Goal: Task Accomplishment & Management: Complete application form

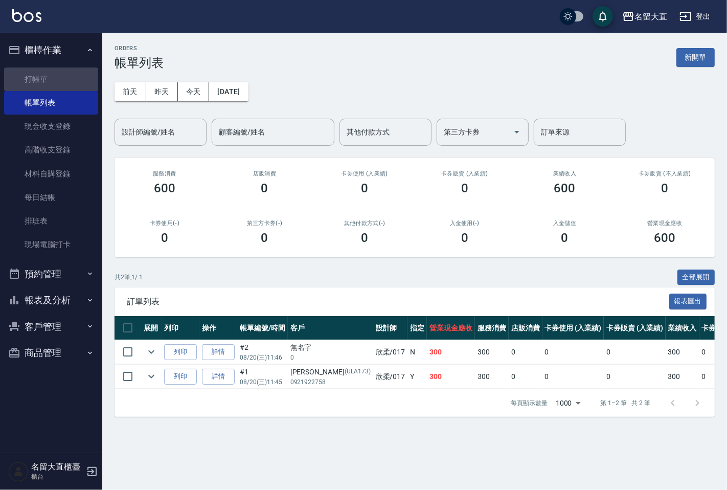
drag, startPoint x: 63, startPoint y: 77, endPoint x: 99, endPoint y: 117, distance: 53.6
click at [63, 77] on link "打帳單" at bounding box center [51, 80] width 94 height 24
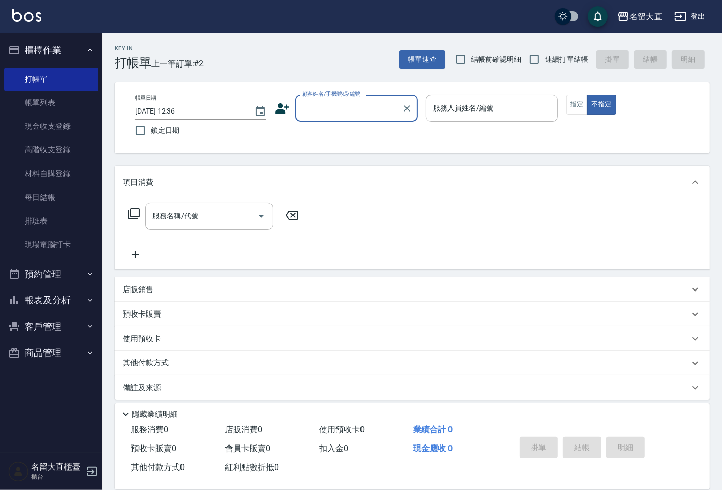
click at [348, 98] on div "顧客姓名/手機號碼/編號 顧客姓名/手機號碼/編號" at bounding box center [356, 108] width 123 height 27
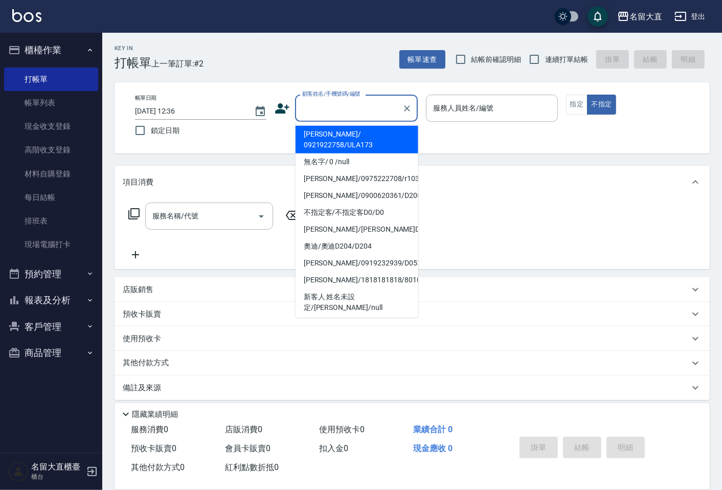
click at [345, 104] on input "顧客姓名/手機號碼/編號" at bounding box center [349, 108] width 98 height 18
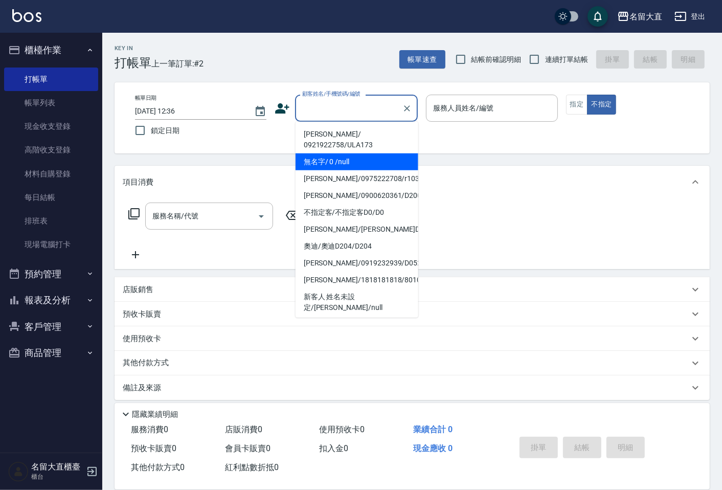
click at [362, 156] on li "無名字/ 0 /null" at bounding box center [357, 161] width 123 height 17
type input "無名字/ 0 /null"
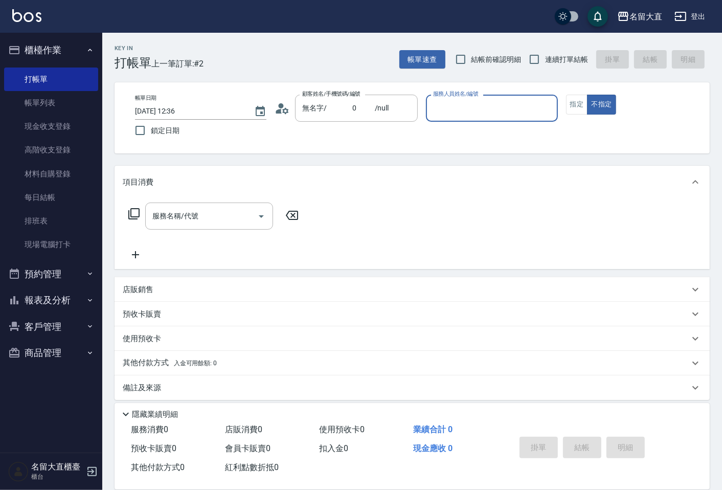
click at [476, 110] on input "服務人員姓名/編號" at bounding box center [492, 108] width 122 height 18
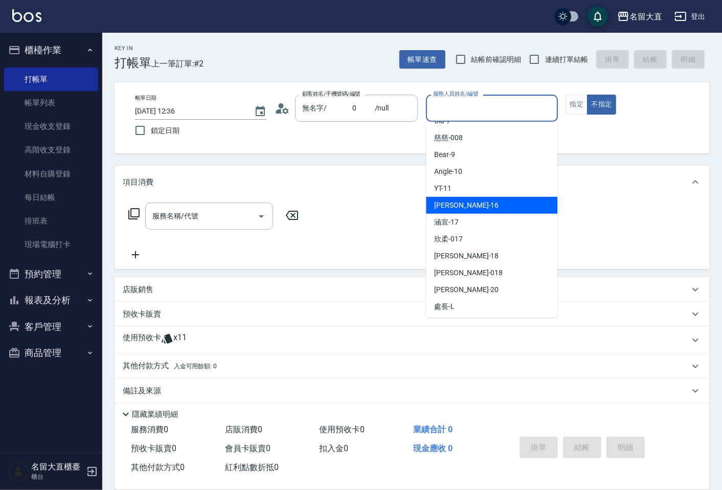
scroll to position [149, 0]
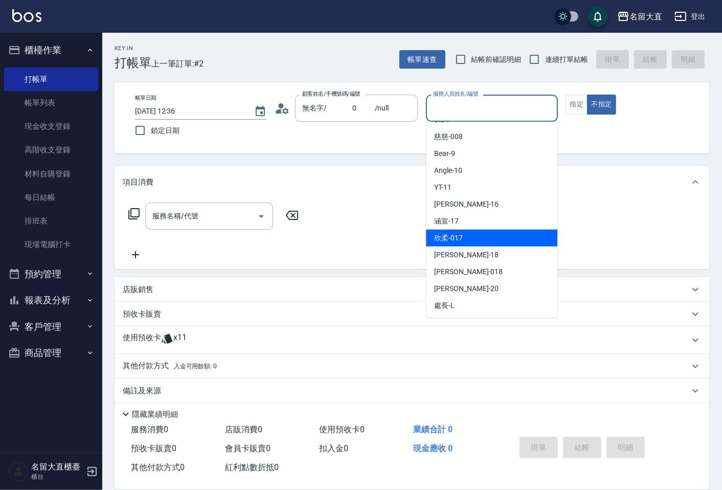
click at [461, 243] on div "欣柔 -017" at bounding box center [491, 238] width 131 height 17
type input "欣柔-017"
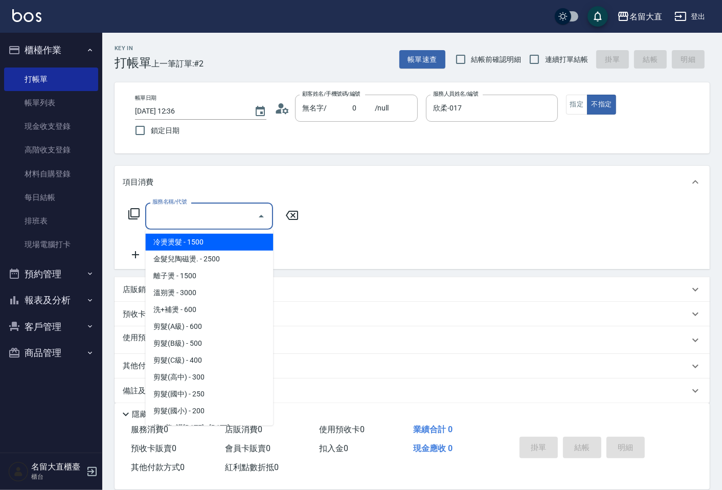
click at [164, 216] on input "服務名稱/代號" at bounding box center [201, 216] width 103 height 18
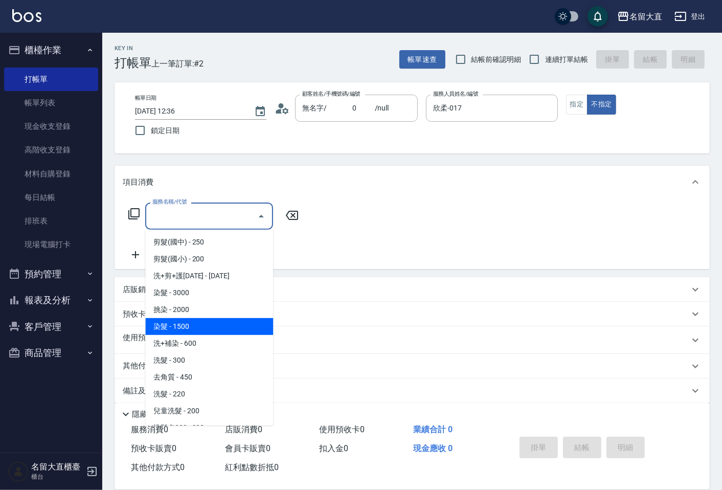
scroll to position [170, 0]
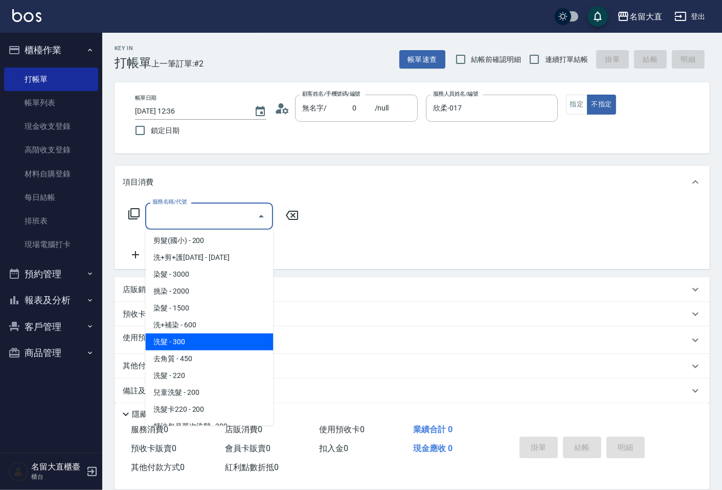
click at [192, 343] on span "洗髮 - 300" at bounding box center [209, 341] width 128 height 17
type input "洗髮(500)"
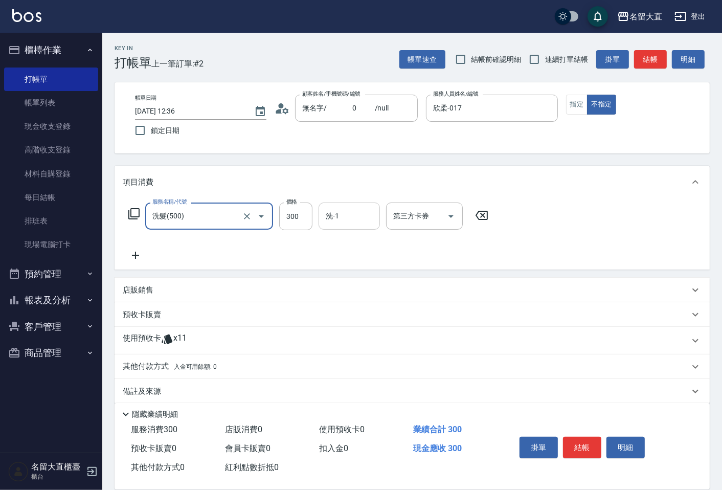
click at [328, 210] on input "洗-1" at bounding box center [349, 216] width 52 height 18
type input "0"
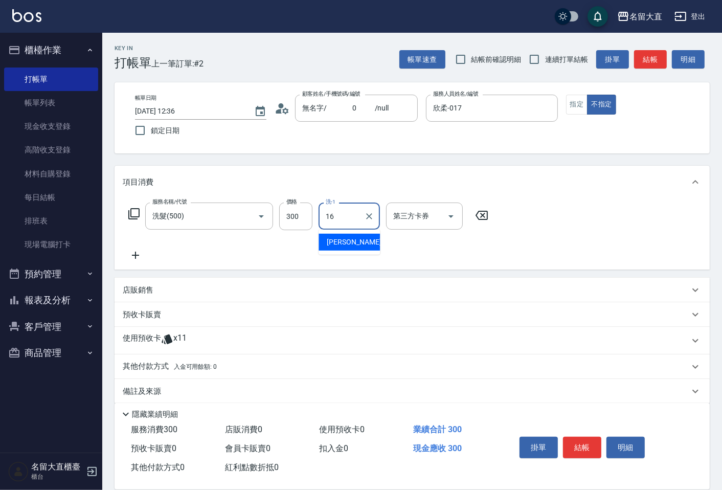
click at [354, 247] on div "[PERSON_NAME] -16" at bounding box center [349, 242] width 61 height 17
type input "[PERSON_NAME]-16"
click at [580, 446] on button "結帳" at bounding box center [582, 447] width 38 height 21
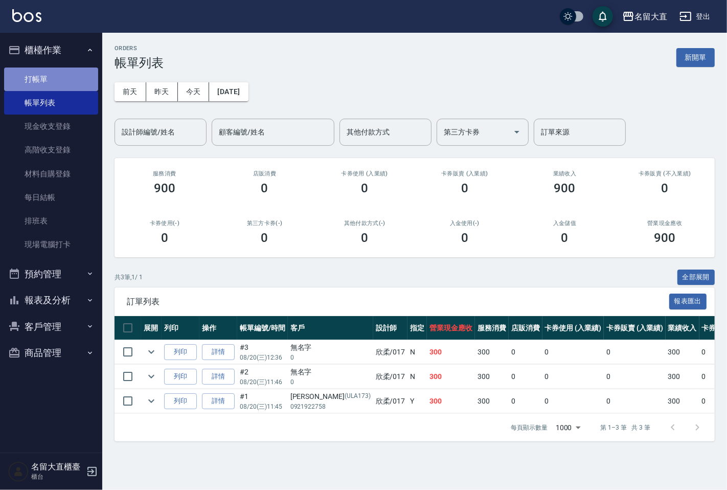
click at [33, 72] on link "打帳單" at bounding box center [51, 80] width 94 height 24
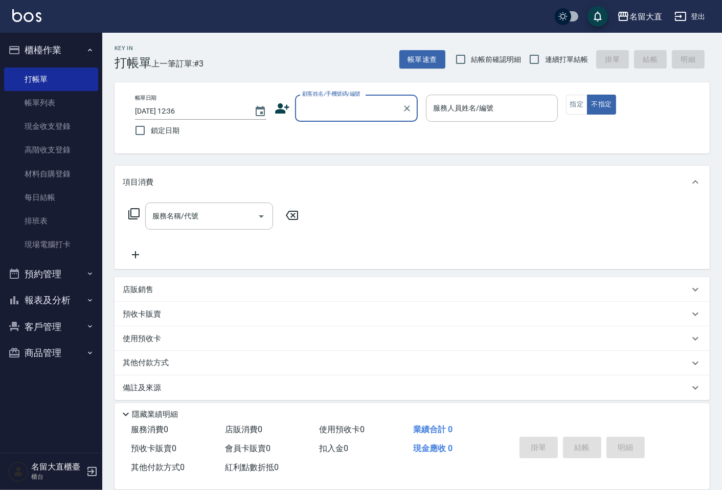
click at [337, 104] on input "顧客姓名/手機號碼/編號" at bounding box center [349, 108] width 98 height 18
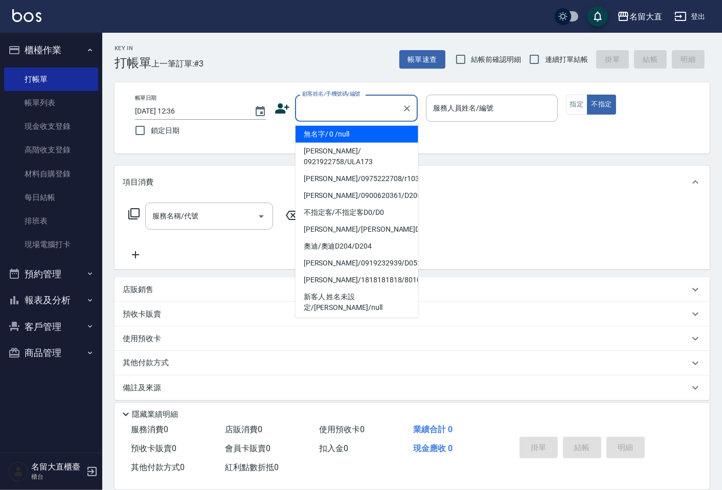
click at [349, 137] on li "無名字/ 0 /null" at bounding box center [357, 134] width 123 height 17
type input "無名字/ 0 /null"
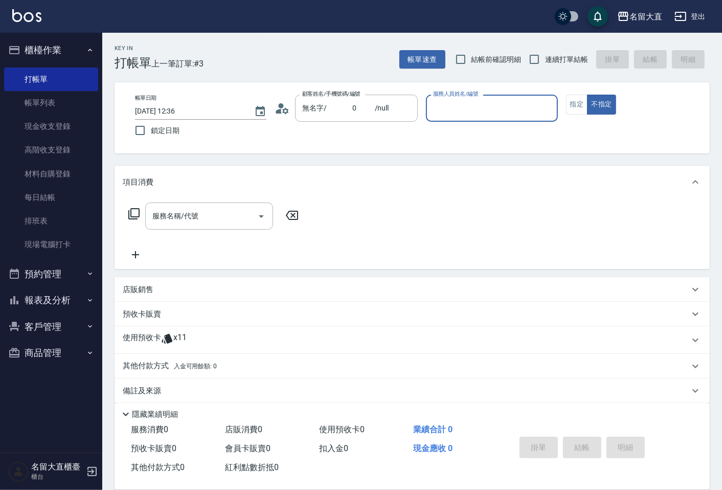
click at [442, 109] on input "服務人員姓名/編號" at bounding box center [492, 108] width 122 height 18
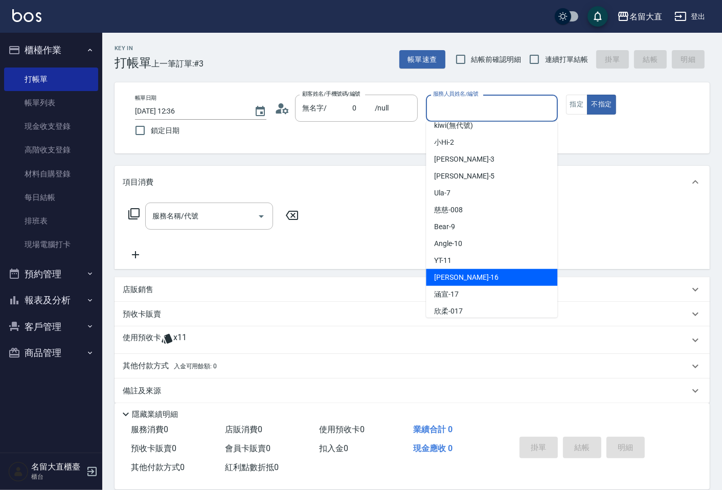
scroll to position [149, 0]
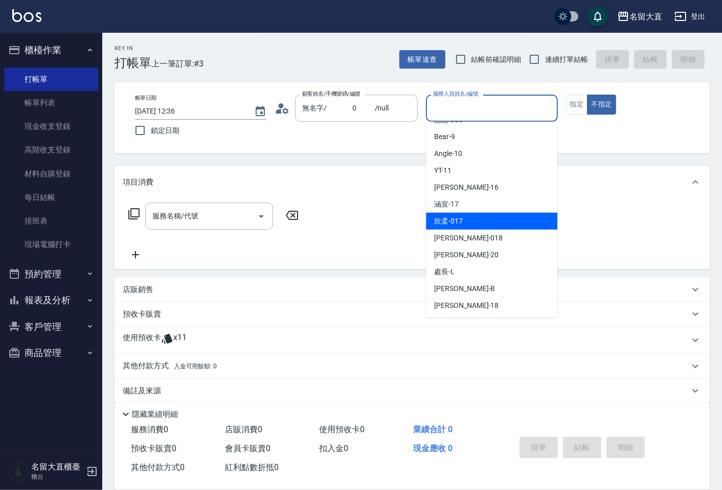
click at [462, 223] on span "欣柔 -017" at bounding box center [448, 221] width 29 height 11
type input "欣柔-017"
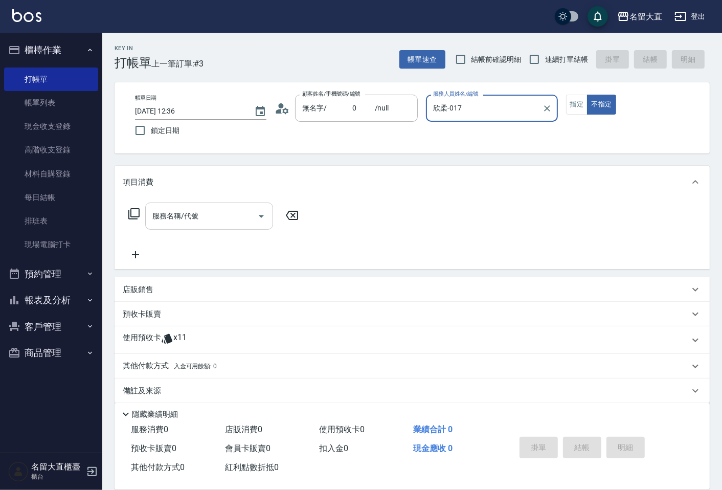
click at [165, 206] on div "服務名稱/代號" at bounding box center [209, 216] width 128 height 27
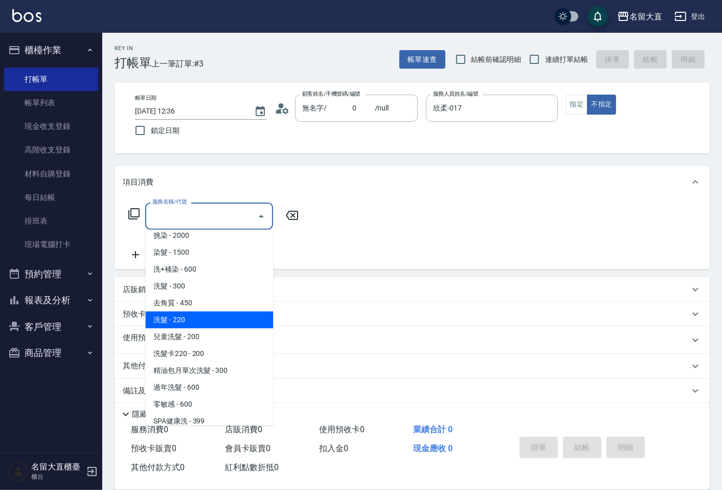
scroll to position [227, 0]
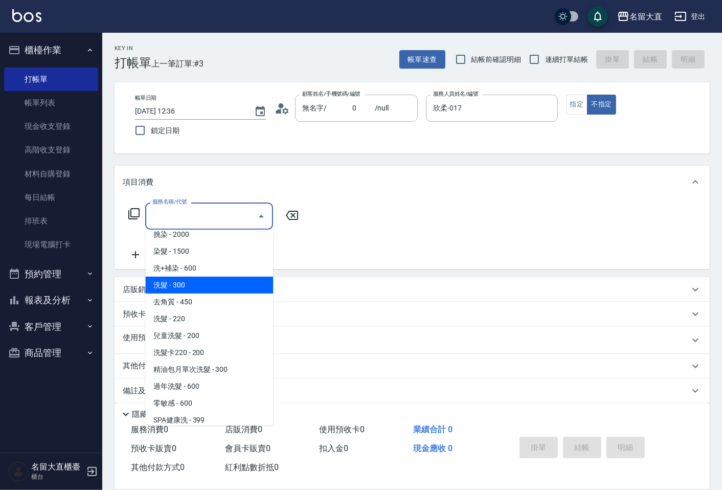
click at [181, 279] on span "洗髮 - 300" at bounding box center [209, 285] width 128 height 17
type input "洗髮(500)"
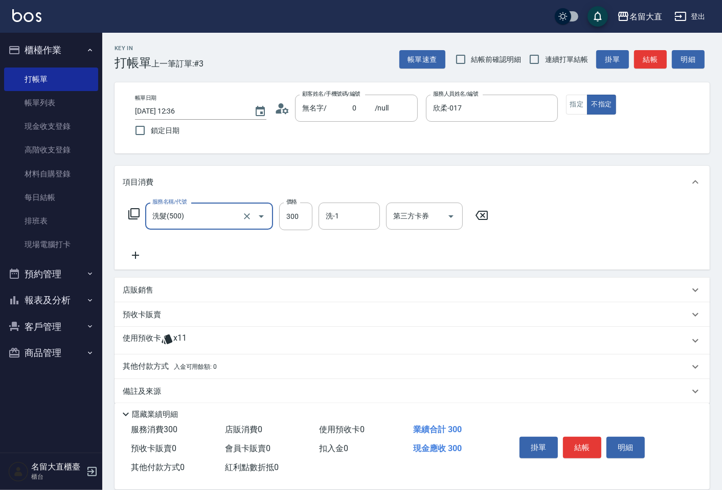
click at [142, 249] on icon at bounding box center [136, 255] width 26 height 12
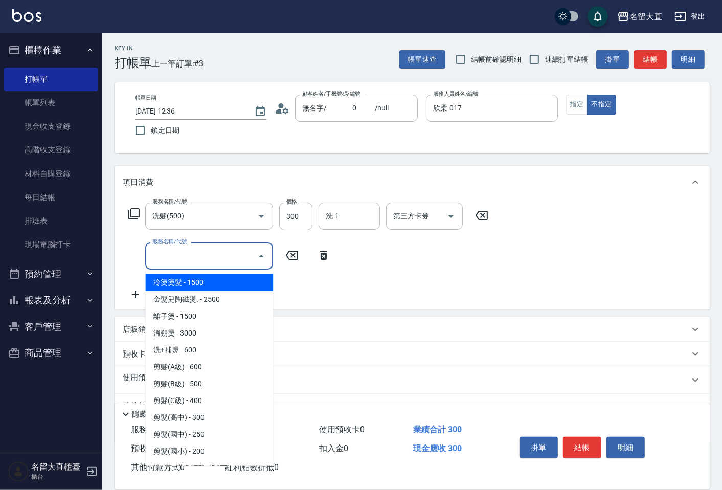
click at [171, 258] on input "服務名稱/代號" at bounding box center [201, 256] width 103 height 18
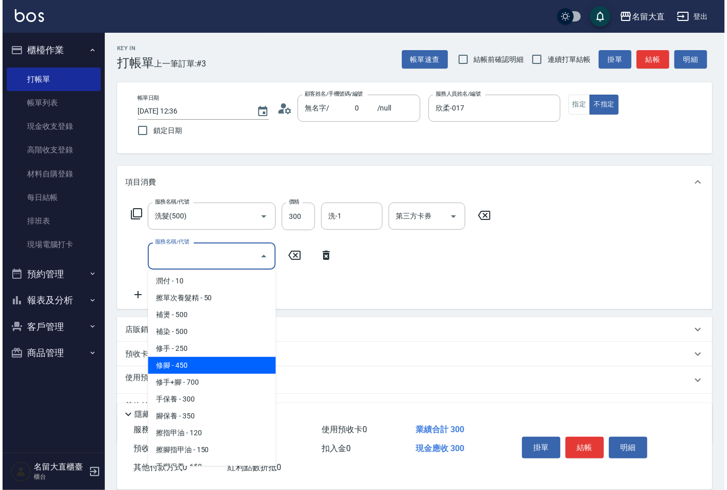
scroll to position [966, 0]
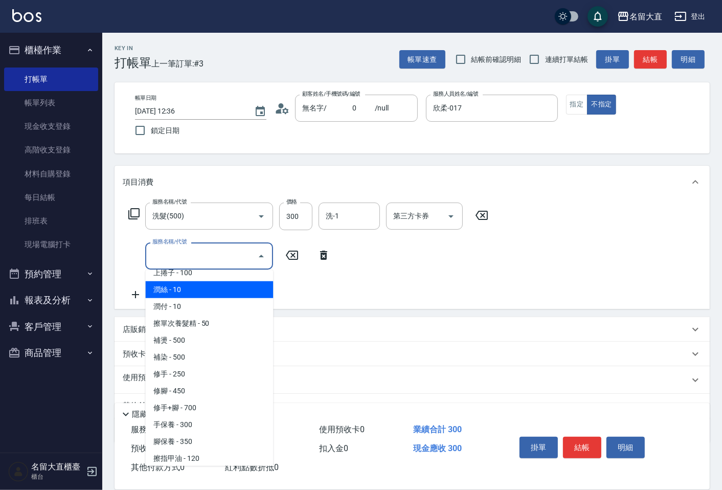
click at [172, 281] on span "潤絲 - 10" at bounding box center [209, 289] width 128 height 17
type input "潤絲(802)"
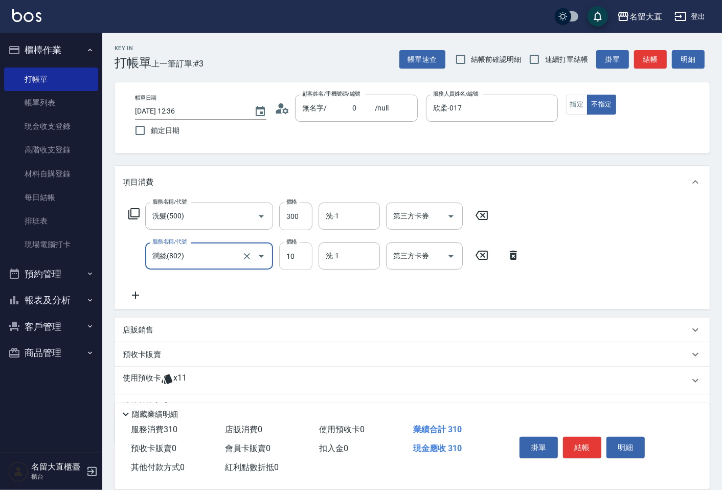
click at [302, 249] on input "10" at bounding box center [295, 256] width 33 height 28
type input "20"
click at [573, 450] on button "結帳" at bounding box center [582, 447] width 38 height 21
